Goal: Task Accomplishment & Management: Manage account settings

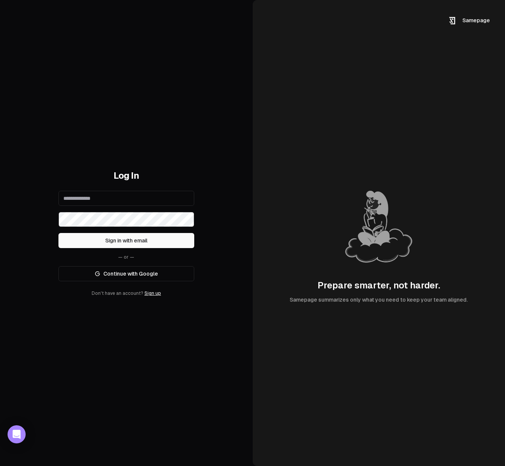
type input "**********"
click at [124, 269] on link "Continue with Google" at bounding box center [126, 273] width 136 height 15
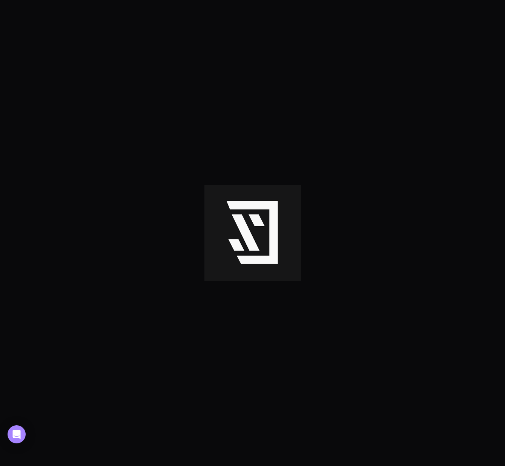
click at [51, 111] on div at bounding box center [252, 233] width 505 height 466
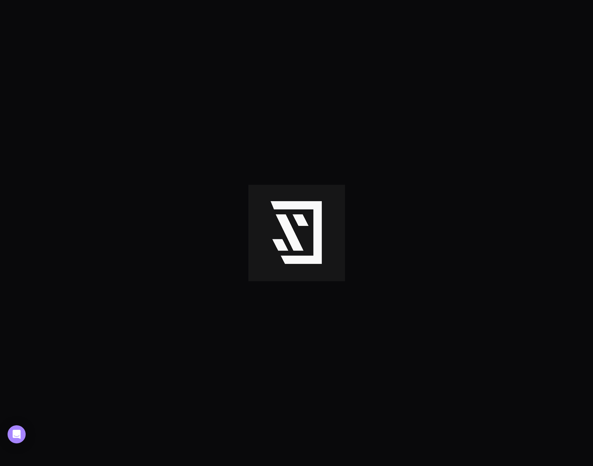
click at [145, 28] on div at bounding box center [296, 233] width 593 height 466
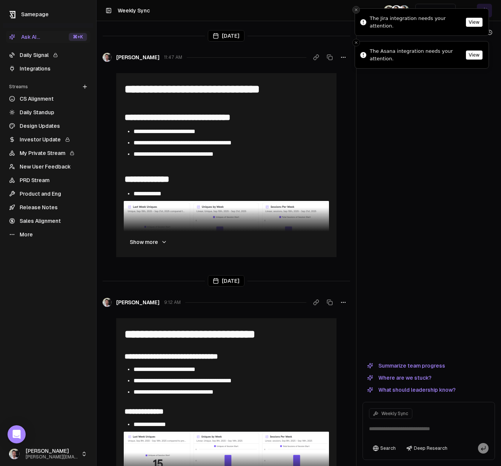
click at [357, 9] on icon "Close toast" at bounding box center [356, 10] width 5 height 5
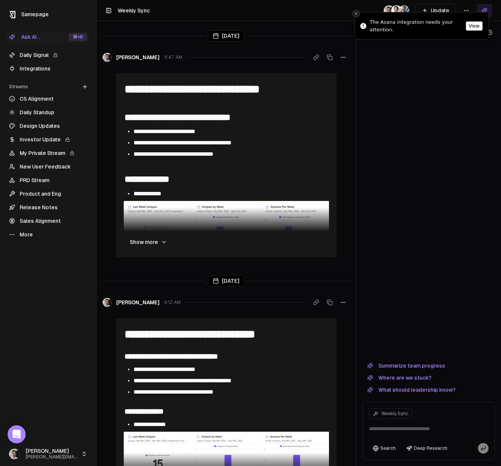
click at [356, 14] on icon "Close toast" at bounding box center [356, 13] width 5 height 5
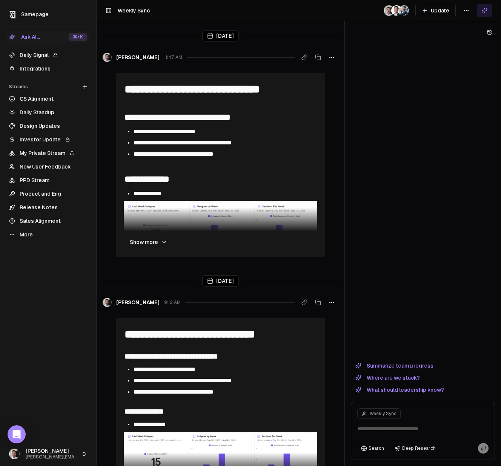
click at [345, 66] on div at bounding box center [345, 233] width 0 height 466
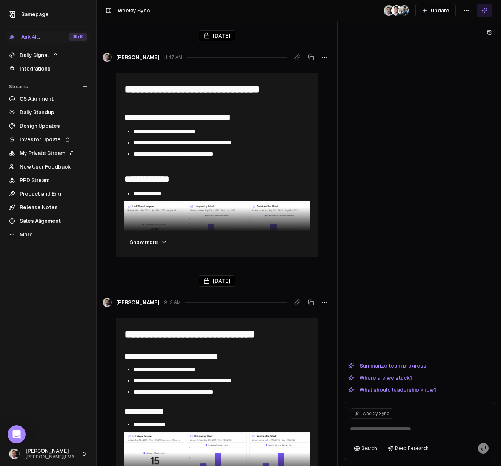
click at [40, 66] on link "Integrations" at bounding box center [48, 69] width 84 height 12
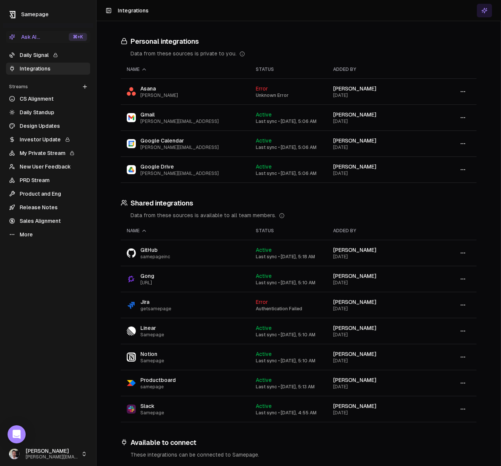
scroll to position [102, 0]
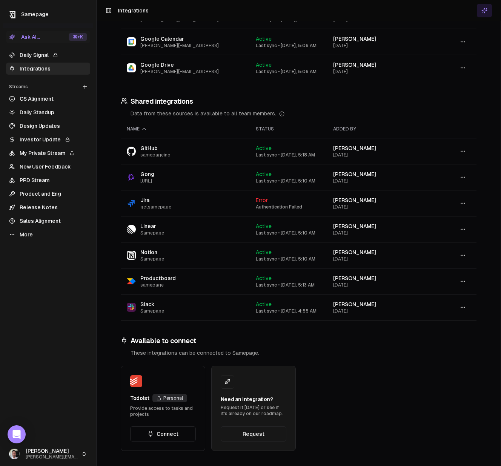
click at [415, 204] on icon "button" at bounding box center [463, 203] width 6 height 6
click at [415, 218] on div "Sync" at bounding box center [463, 220] width 45 height 12
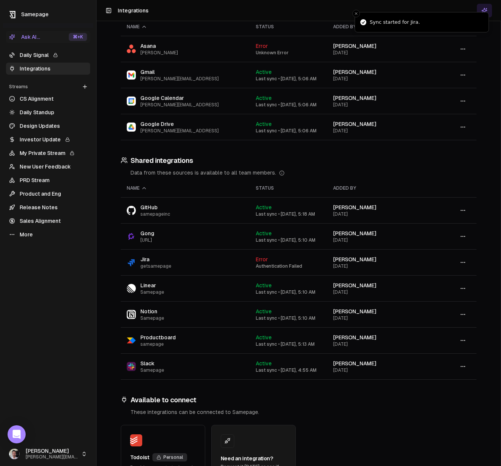
scroll to position [0, 0]
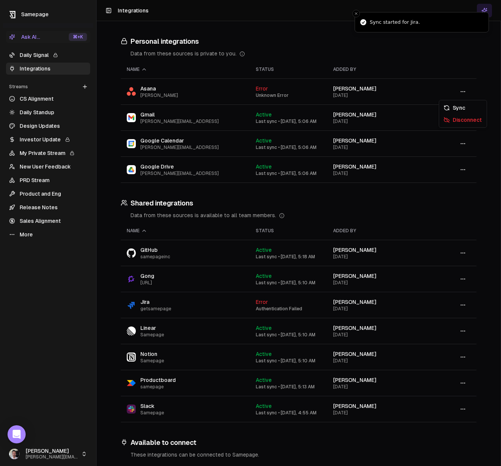
click at [415, 91] on circle "button" at bounding box center [463, 91] width 0 height 0
click at [415, 105] on div "Sync" at bounding box center [463, 108] width 45 height 12
click at [465, 305] on icon "button" at bounding box center [463, 305] width 6 height 6
click at [475, 332] on div "Disconnect" at bounding box center [463, 334] width 45 height 12
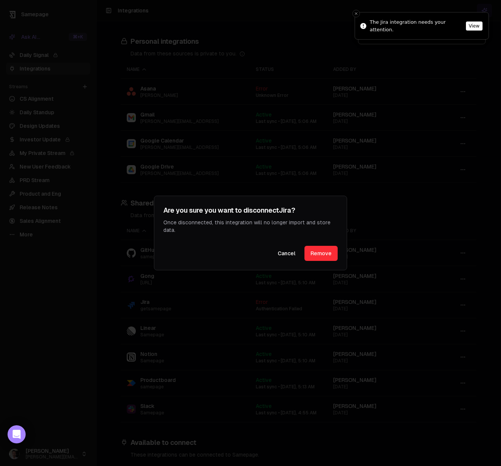
click at [317, 255] on button "Remove" at bounding box center [321, 253] width 33 height 15
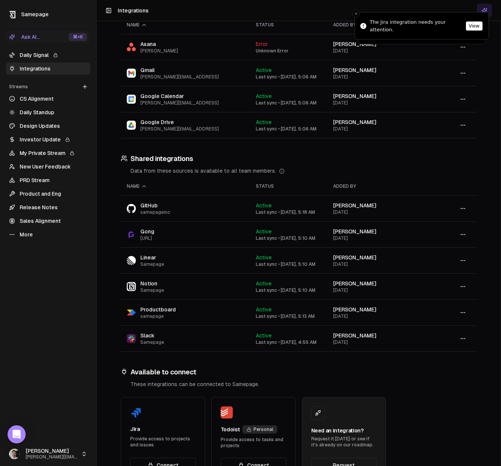
scroll to position [76, 0]
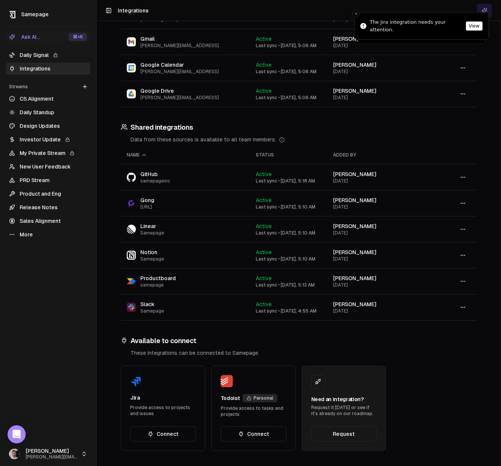
click at [162, 432] on button "Connect" at bounding box center [163, 434] width 66 height 15
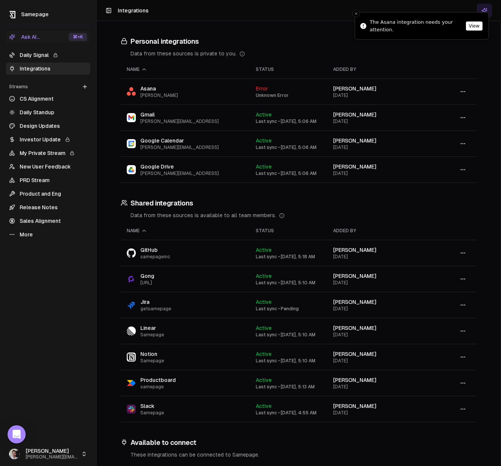
click at [465, 91] on circle "button" at bounding box center [465, 91] width 0 height 0
click at [458, 120] on div "Disconnect" at bounding box center [463, 120] width 45 height 12
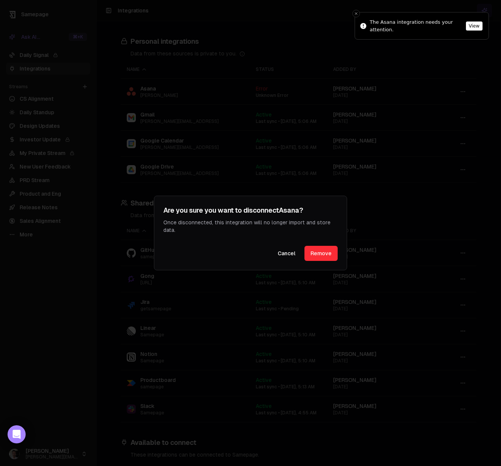
click at [335, 251] on button "Remove" at bounding box center [321, 253] width 33 height 15
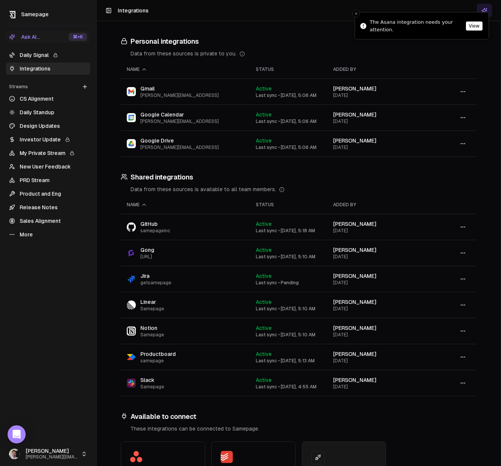
scroll to position [76, 0]
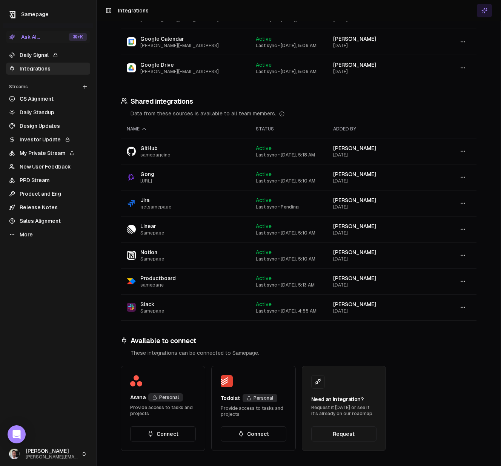
click at [171, 429] on button "Connect" at bounding box center [163, 434] width 66 height 15
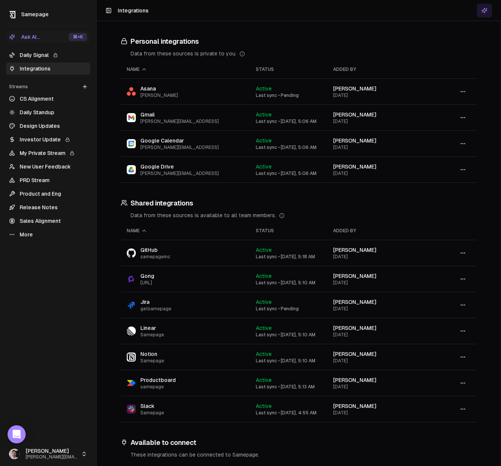
click at [35, 55] on link "Daily Signal" at bounding box center [48, 55] width 84 height 12
